Goal: Book appointment/travel/reservation

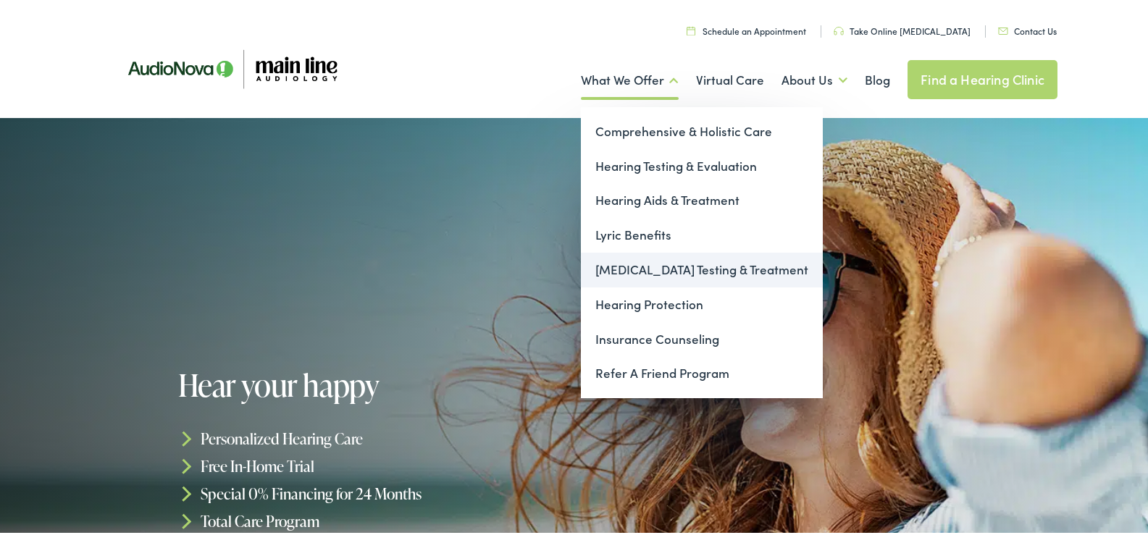
click at [659, 271] on link "[MEDICAL_DATA] Testing & Treatment" at bounding box center [702, 268] width 242 height 35
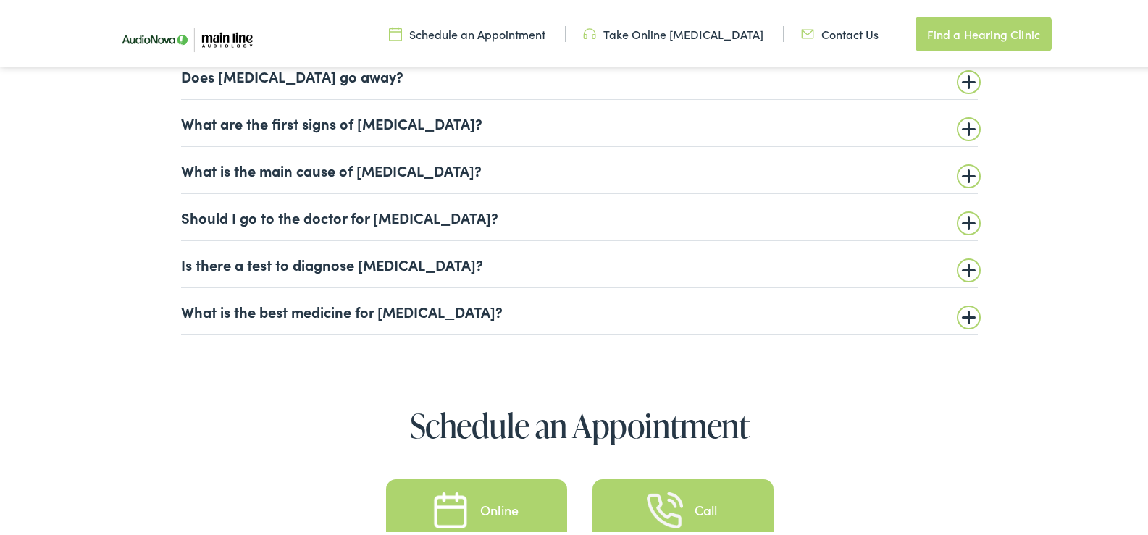
scroll to position [3646, 0]
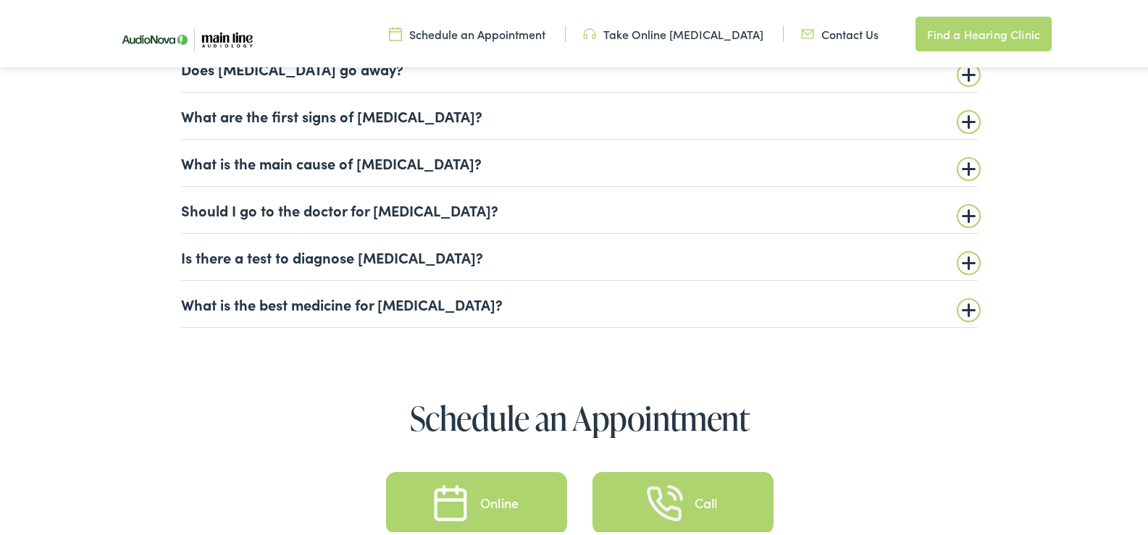
click at [963, 304] on summary "What is the best medicine for tinnitus?" at bounding box center [579, 301] width 797 height 17
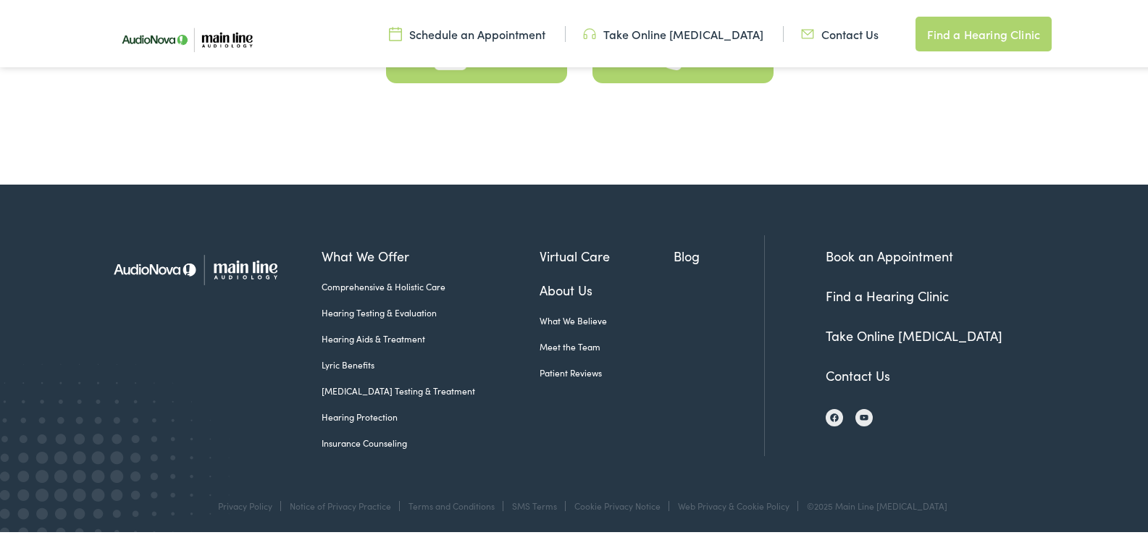
scroll to position [4409, 0]
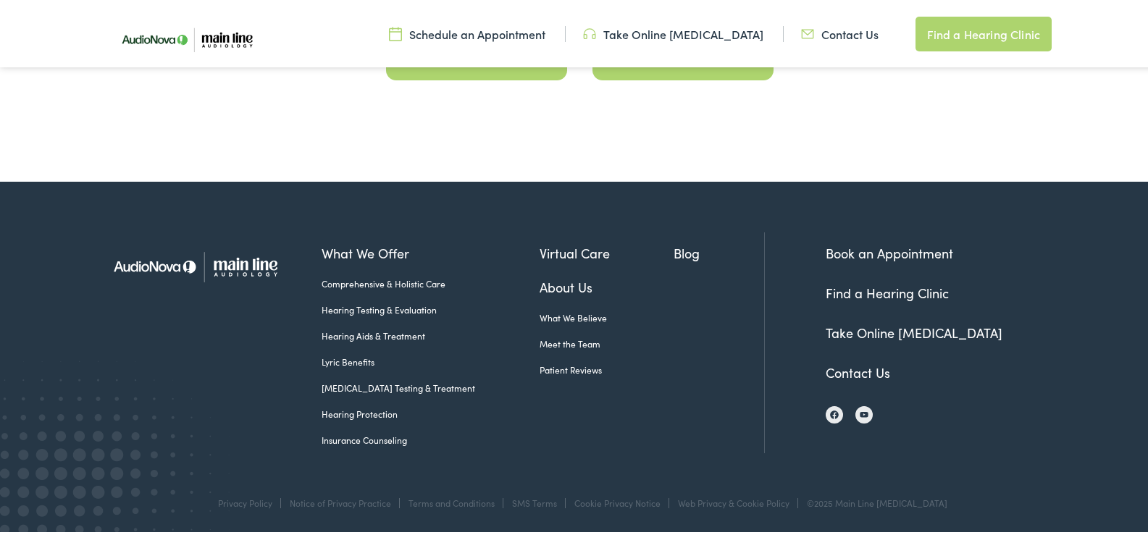
click at [860, 251] on link "Book an Appointment" at bounding box center [890, 251] width 128 height 18
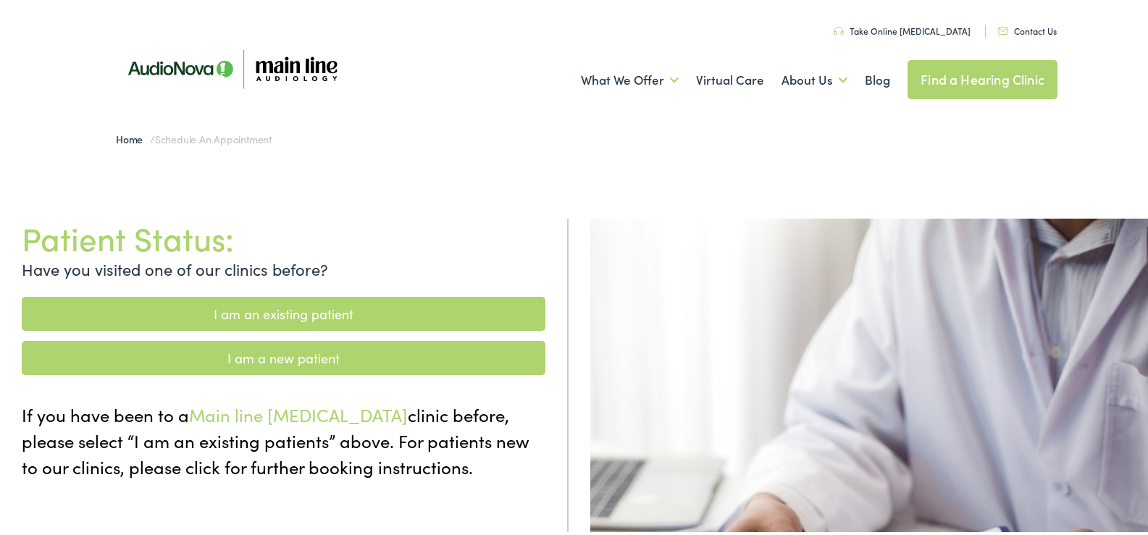
click at [318, 354] on link "I am a new patient" at bounding box center [284, 356] width 524 height 34
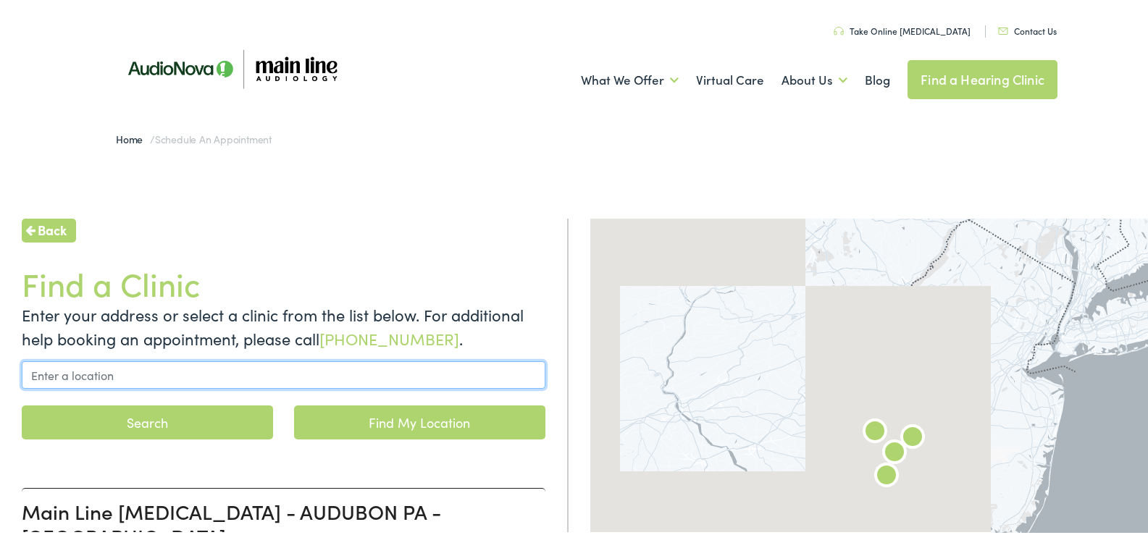
click at [312, 381] on input "text" at bounding box center [284, 373] width 524 height 28
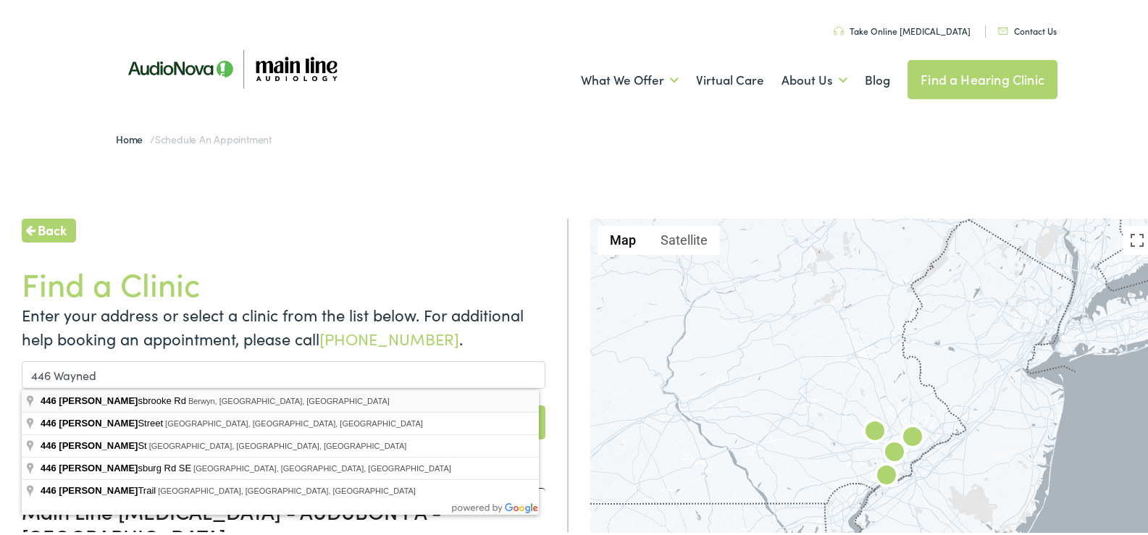
type input "446 Waynesbrooke Rd, Berwyn, PA, USA"
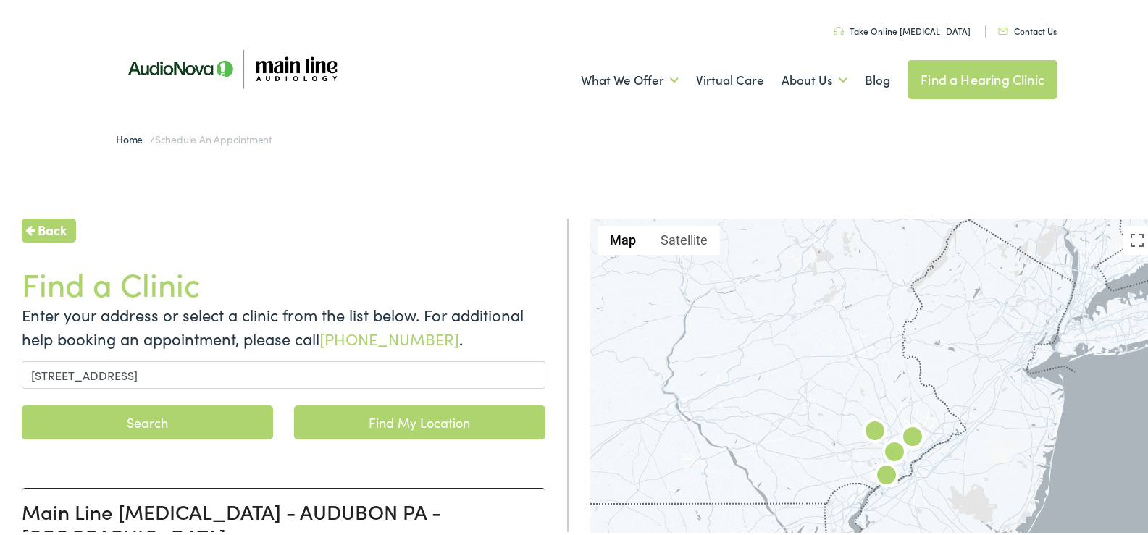
click at [173, 411] on button "Search" at bounding box center [147, 421] width 251 height 34
click at [185, 417] on button "Search" at bounding box center [147, 421] width 251 height 34
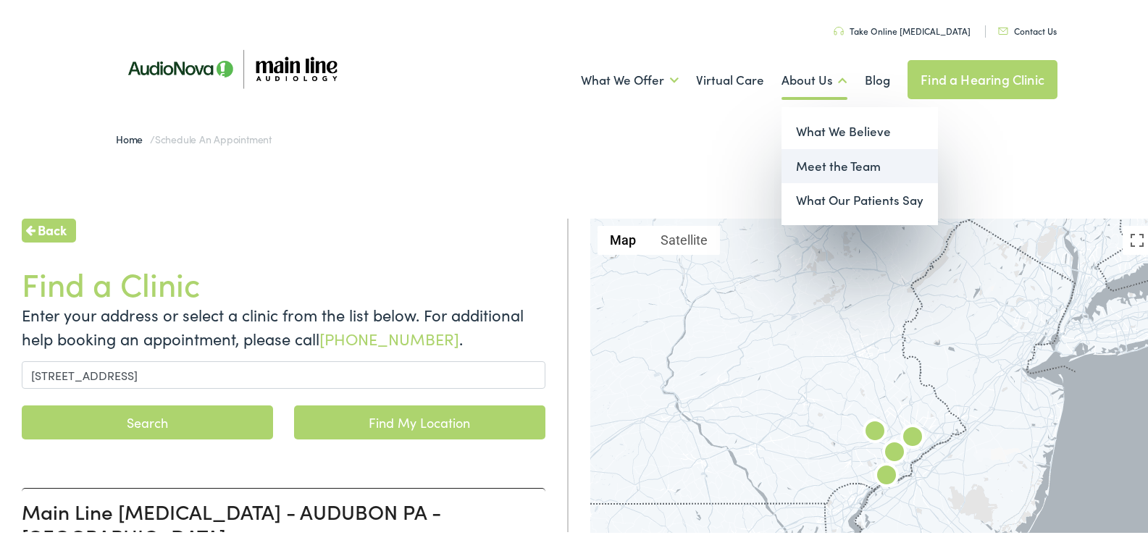
click at [807, 165] on link "Meet the Team" at bounding box center [860, 164] width 156 height 35
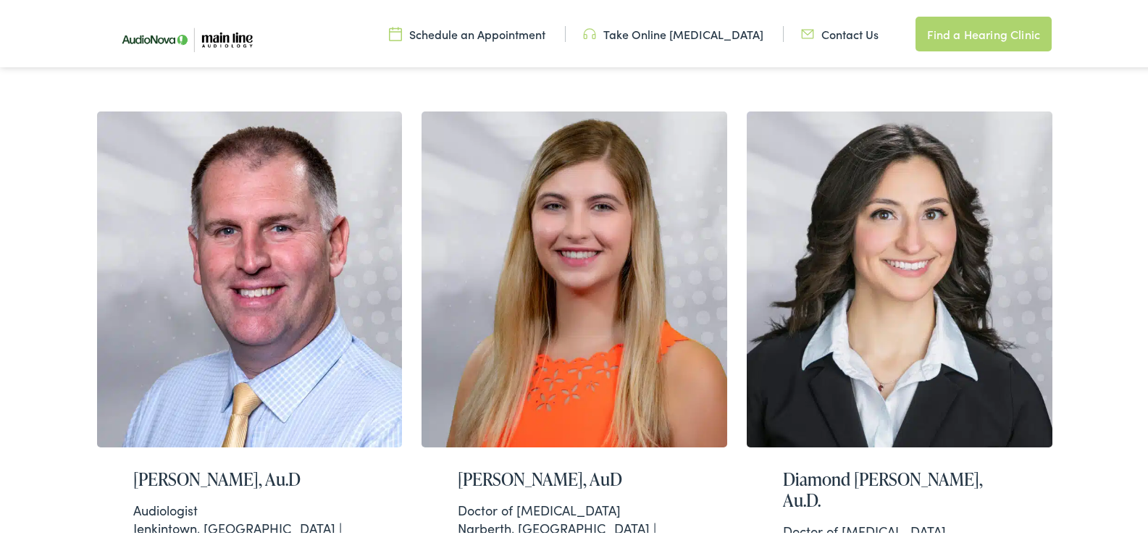
scroll to position [382, 0]
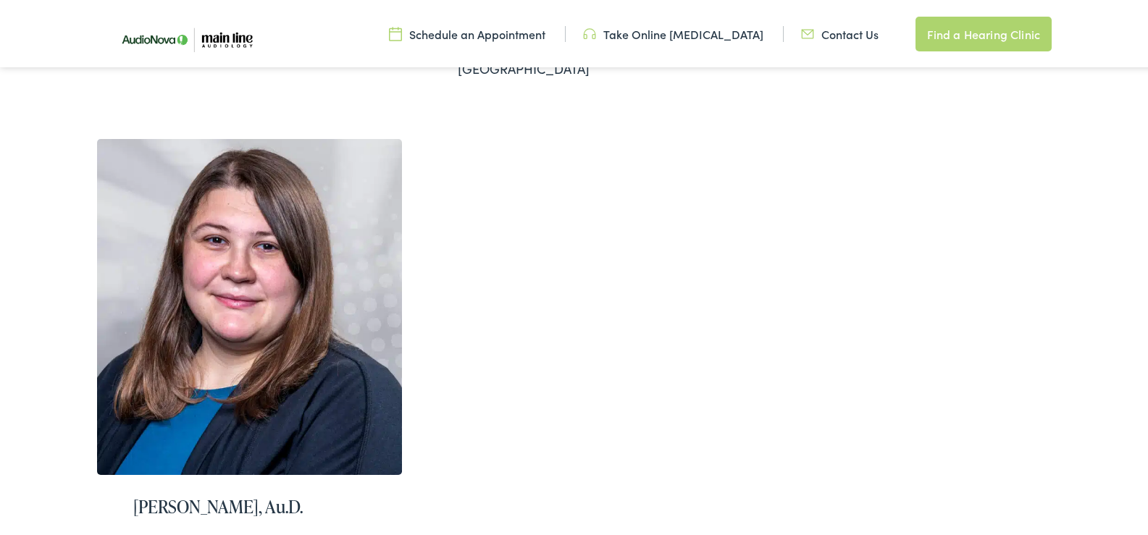
click at [1078, 386] on html "Meet the Team - Main Line Audiology Skip to Main Content Menu Close Schedule an…" at bounding box center [579, 79] width 1159 height 2019
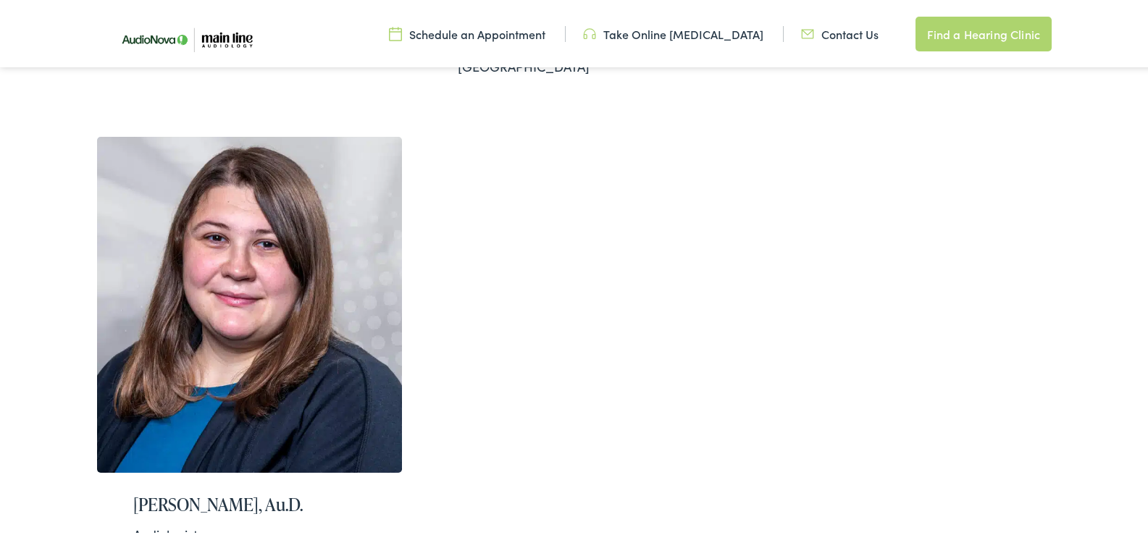
click at [1065, 387] on div "Brian Harrington, Au.D Audiologist Jenkintown, PA | Audubon, PA | Narberth, PA …" at bounding box center [579, 107] width 985 height 1102
click at [952, 31] on link "Find a Hearing Clinic" at bounding box center [984, 31] width 136 height 35
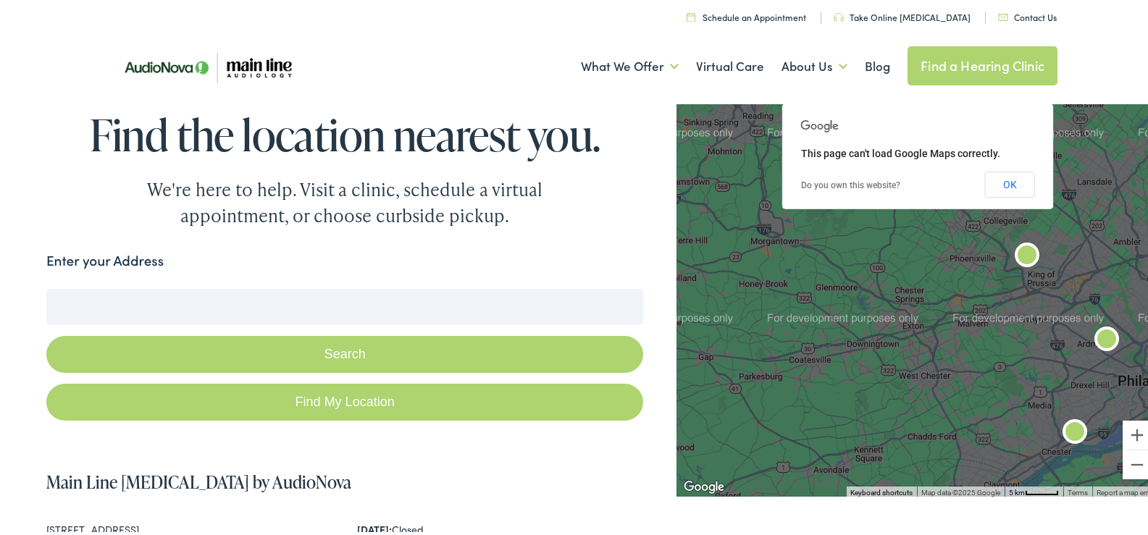
drag, startPoint x: 781, startPoint y: 304, endPoint x: 969, endPoint y: 353, distance: 194.0
click at [969, 353] on div at bounding box center [918, 296] width 483 height 397
